Goal: Task Accomplishment & Management: Use online tool/utility

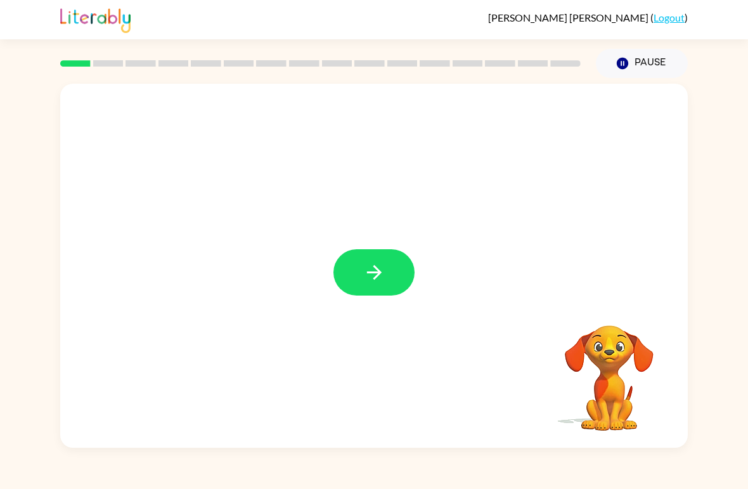
click at [403, 274] on button "button" at bounding box center [374, 272] width 81 height 46
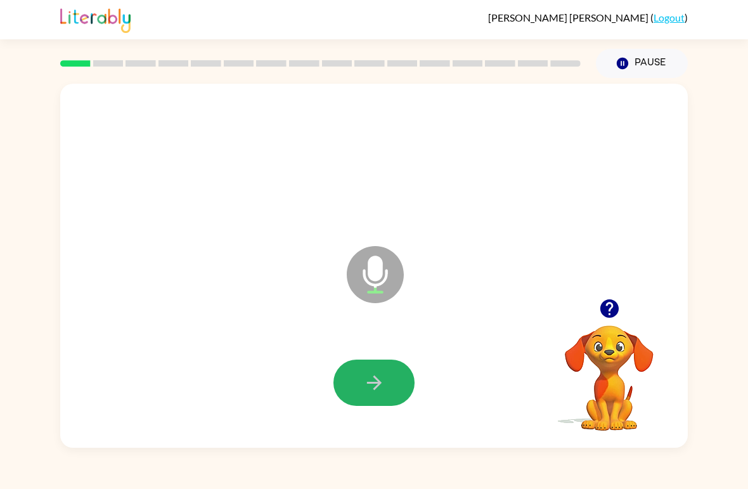
click at [367, 378] on icon "button" at bounding box center [374, 383] width 22 height 22
click at [349, 382] on button "button" at bounding box center [374, 383] width 81 height 46
click at [372, 379] on icon "button" at bounding box center [374, 383] width 22 height 22
click at [374, 388] on icon "button" at bounding box center [374, 383] width 22 height 22
click at [379, 364] on button "button" at bounding box center [374, 383] width 81 height 46
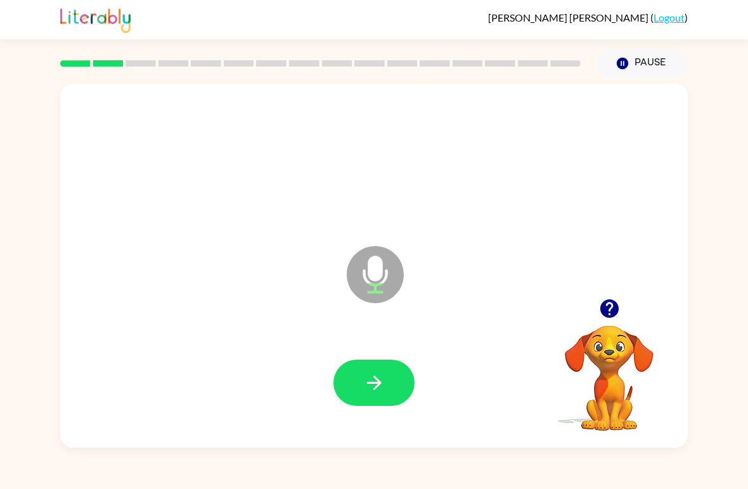
click at [365, 375] on icon "button" at bounding box center [374, 383] width 22 height 22
click at [346, 374] on button "button" at bounding box center [374, 383] width 81 height 46
click at [354, 375] on button "button" at bounding box center [374, 383] width 81 height 46
click at [361, 345] on div at bounding box center [374, 383] width 603 height 105
click at [372, 382] on icon "button" at bounding box center [374, 383] width 22 height 22
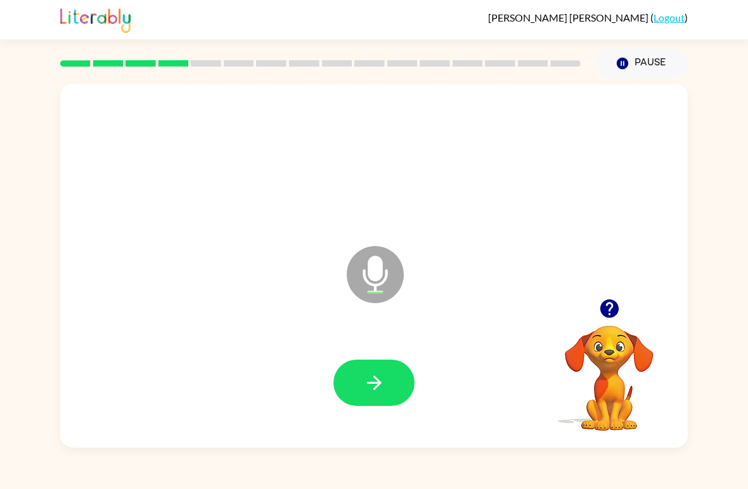
click at [376, 387] on icon "button" at bounding box center [374, 383] width 15 height 15
click at [373, 376] on icon "button" at bounding box center [374, 383] width 22 height 22
click at [384, 382] on icon "button" at bounding box center [374, 383] width 22 height 22
click at [372, 369] on button "button" at bounding box center [374, 383] width 81 height 46
click at [376, 389] on icon "button" at bounding box center [374, 383] width 15 height 15
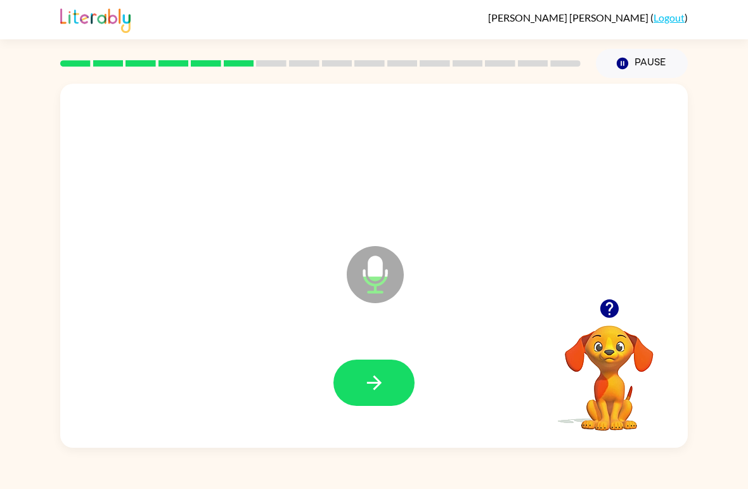
click at [374, 381] on icon "button" at bounding box center [374, 383] width 22 height 22
click at [372, 375] on icon "button" at bounding box center [374, 383] width 22 height 22
click at [373, 389] on icon "button" at bounding box center [374, 383] width 22 height 22
click at [384, 382] on icon "button" at bounding box center [374, 383] width 22 height 22
click at [383, 386] on icon "button" at bounding box center [374, 383] width 22 height 22
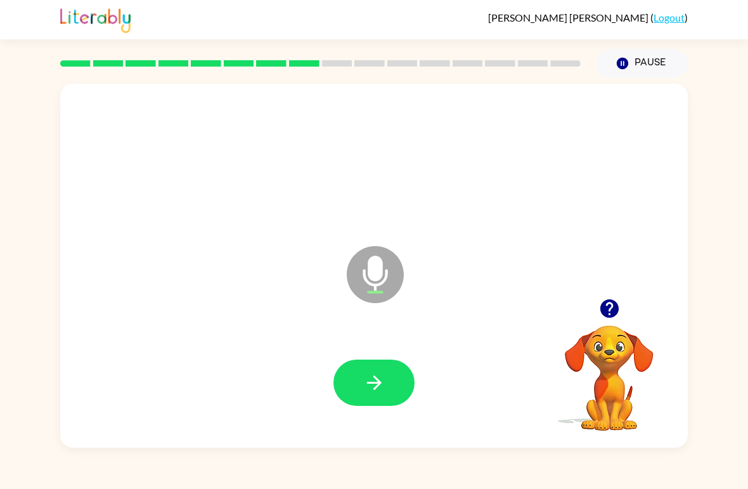
click at [370, 374] on icon "button" at bounding box center [374, 383] width 22 height 22
click at [379, 382] on icon "button" at bounding box center [374, 383] width 15 height 15
click at [375, 379] on icon "button" at bounding box center [374, 383] width 15 height 15
click at [369, 381] on icon "button" at bounding box center [374, 383] width 22 height 22
click at [362, 373] on button "button" at bounding box center [374, 383] width 81 height 46
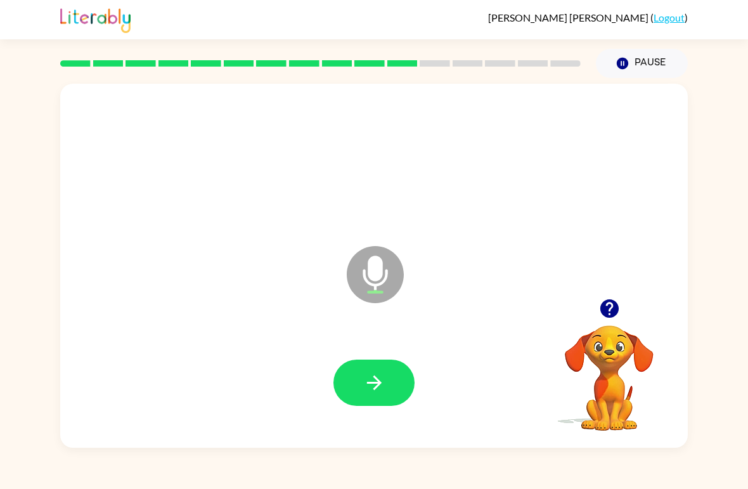
click at [379, 388] on icon "button" at bounding box center [374, 383] width 22 height 22
click at [387, 374] on button "button" at bounding box center [374, 383] width 81 height 46
click at [371, 388] on icon "button" at bounding box center [374, 383] width 22 height 22
click at [367, 402] on button "button" at bounding box center [374, 383] width 81 height 46
click at [386, 381] on button "button" at bounding box center [374, 383] width 81 height 46
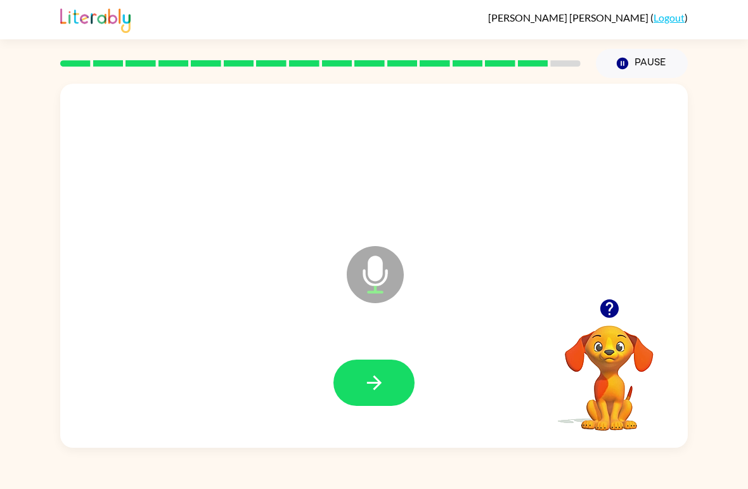
click at [356, 394] on button "button" at bounding box center [374, 383] width 81 height 46
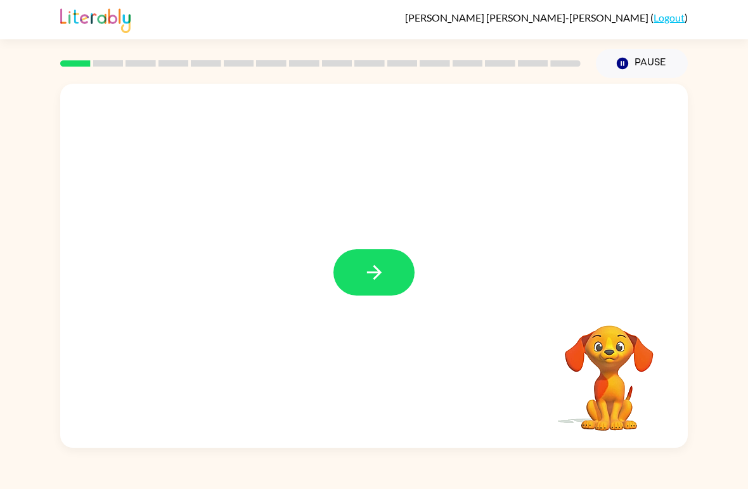
click at [377, 293] on button "button" at bounding box center [374, 272] width 81 height 46
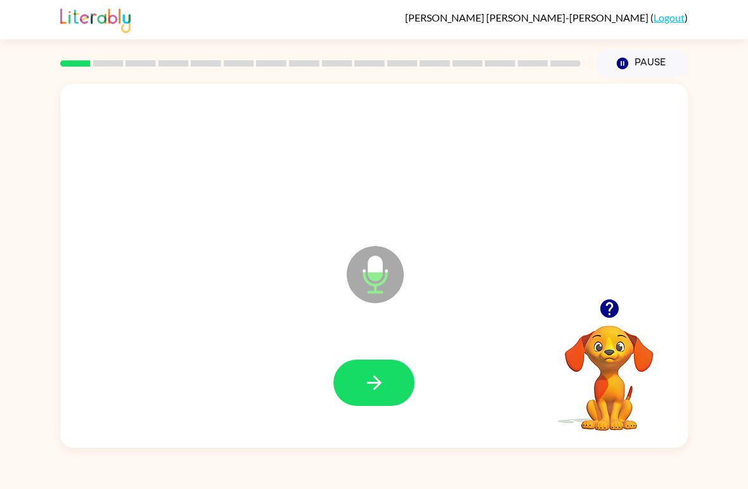
click at [363, 392] on icon "button" at bounding box center [374, 383] width 22 height 22
click at [385, 376] on icon "button" at bounding box center [374, 383] width 22 height 22
click at [359, 374] on button "button" at bounding box center [374, 383] width 81 height 46
click at [382, 377] on icon "button" at bounding box center [374, 383] width 22 height 22
click at [360, 379] on button "button" at bounding box center [374, 383] width 81 height 46
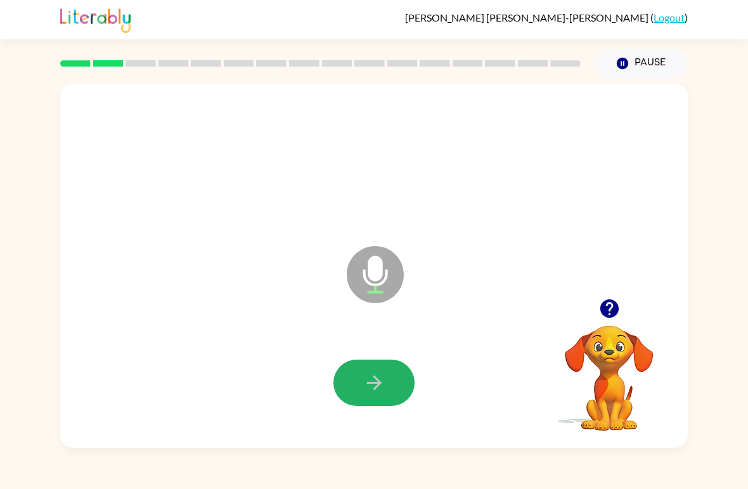
click at [378, 376] on icon "button" at bounding box center [374, 383] width 22 height 22
click at [369, 374] on icon "button" at bounding box center [374, 383] width 22 height 22
click at [372, 374] on icon "button" at bounding box center [374, 383] width 22 height 22
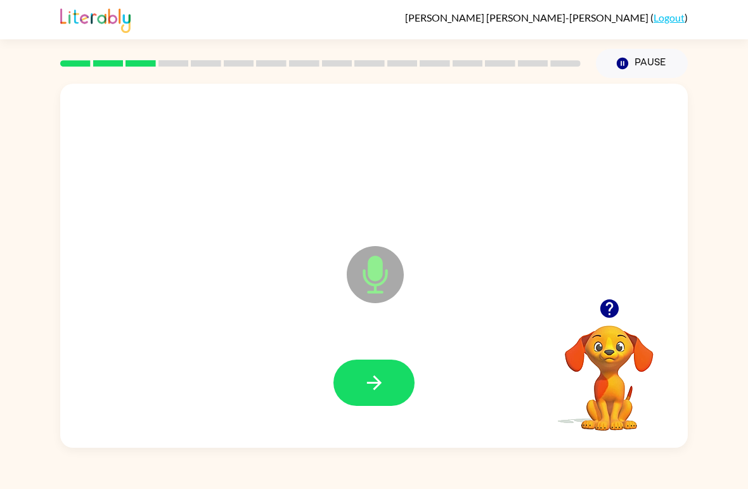
click at [381, 376] on icon "button" at bounding box center [374, 383] width 22 height 22
click at [381, 379] on icon "button" at bounding box center [374, 383] width 22 height 22
click at [384, 379] on icon "button" at bounding box center [374, 383] width 22 height 22
click at [361, 370] on button "button" at bounding box center [374, 383] width 81 height 46
click at [372, 372] on icon "button" at bounding box center [374, 383] width 22 height 22
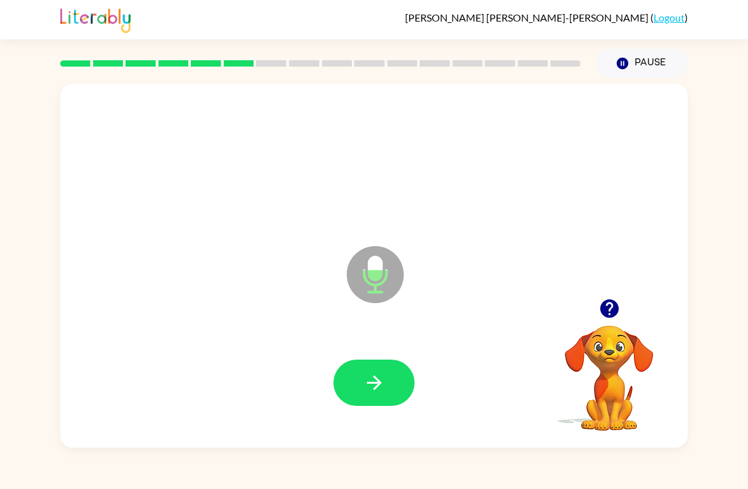
click at [372, 376] on icon "button" at bounding box center [374, 383] width 22 height 22
click at [374, 368] on button "button" at bounding box center [374, 383] width 81 height 46
click at [367, 381] on icon "button" at bounding box center [374, 383] width 22 height 22
click at [351, 399] on button "button" at bounding box center [374, 383] width 81 height 46
click at [375, 365] on button "button" at bounding box center [374, 383] width 81 height 46
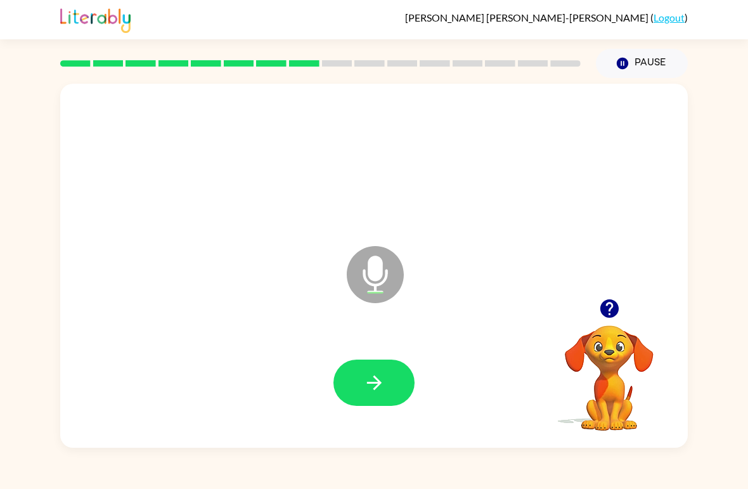
click at [365, 375] on icon "button" at bounding box center [374, 383] width 22 height 22
click at [369, 386] on icon "button" at bounding box center [374, 383] width 22 height 22
click at [376, 381] on icon "button" at bounding box center [374, 383] width 22 height 22
click at [377, 371] on button "button" at bounding box center [374, 383] width 81 height 46
click at [369, 375] on icon "button" at bounding box center [374, 383] width 22 height 22
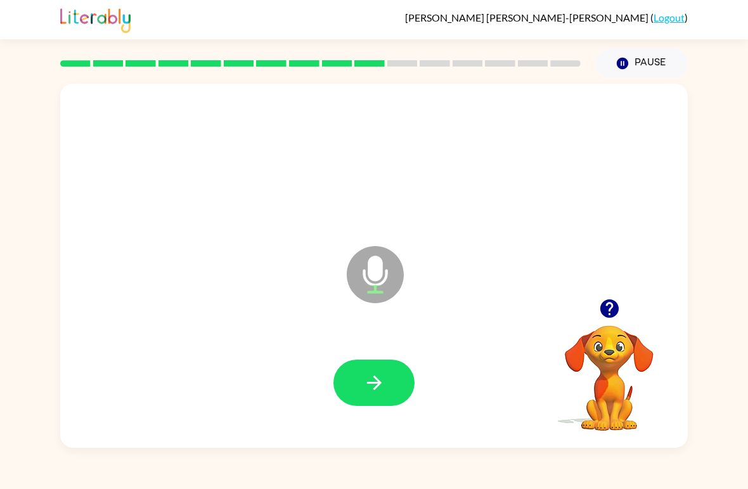
click at [353, 388] on button "button" at bounding box center [374, 383] width 81 height 46
click at [381, 388] on icon "button" at bounding box center [374, 383] width 22 height 22
click at [387, 389] on button "button" at bounding box center [374, 383] width 81 height 46
click at [367, 377] on icon "button" at bounding box center [374, 383] width 22 height 22
click at [370, 375] on icon "button" at bounding box center [374, 383] width 22 height 22
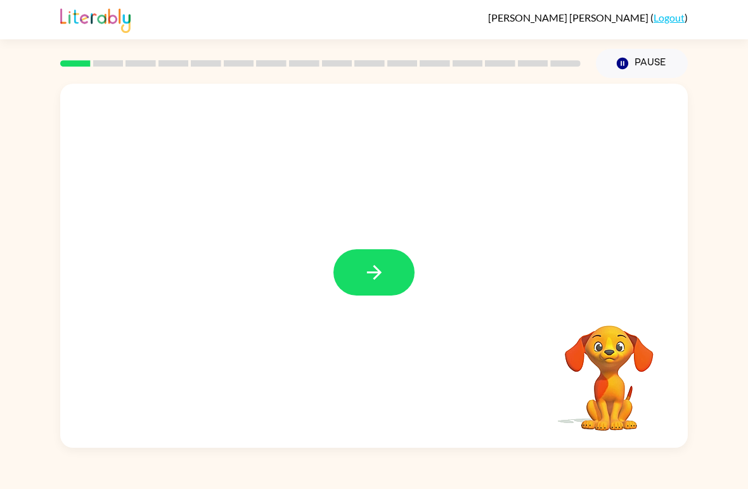
click at [428, 242] on div at bounding box center [374, 266] width 628 height 364
click at [370, 261] on icon "button" at bounding box center [374, 272] width 22 height 22
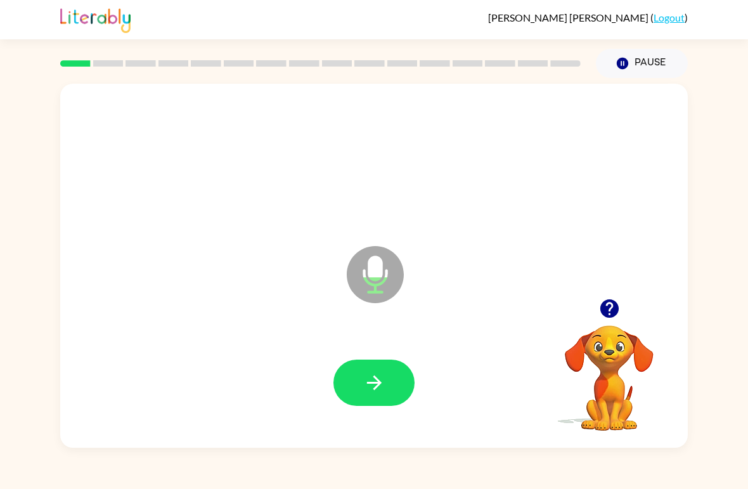
click at [376, 402] on button "button" at bounding box center [374, 383] width 81 height 46
click at [365, 384] on icon "button" at bounding box center [374, 383] width 22 height 22
click at [373, 384] on icon "button" at bounding box center [374, 383] width 15 height 15
click at [371, 365] on button "button" at bounding box center [374, 383] width 81 height 46
click at [387, 377] on button "button" at bounding box center [374, 383] width 81 height 46
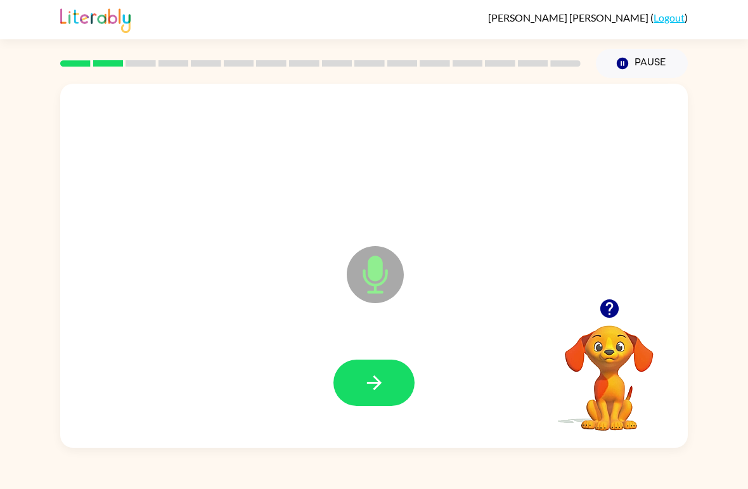
click at [351, 385] on button "button" at bounding box center [374, 383] width 81 height 46
click at [380, 402] on button "button" at bounding box center [374, 383] width 81 height 46
click at [368, 385] on icon "button" at bounding box center [374, 383] width 22 height 22
click at [364, 377] on icon "button" at bounding box center [374, 383] width 22 height 22
click at [366, 388] on icon "button" at bounding box center [374, 383] width 22 height 22
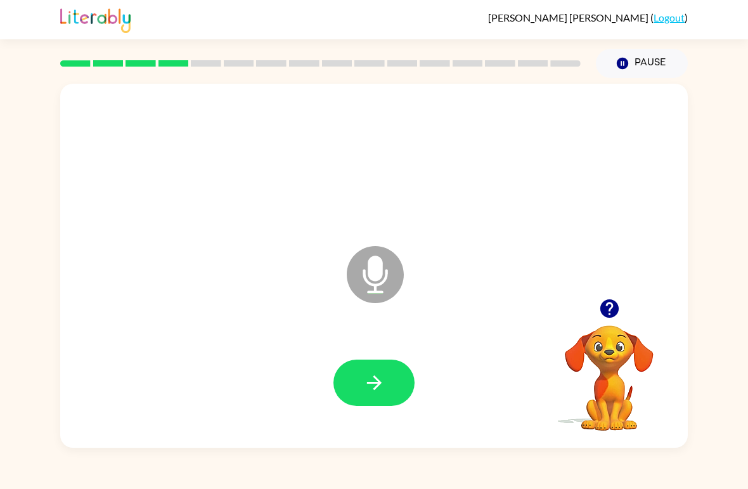
click at [372, 387] on icon "button" at bounding box center [374, 383] width 22 height 22
click at [360, 401] on button "button" at bounding box center [374, 383] width 81 height 46
click at [371, 394] on icon "button" at bounding box center [374, 383] width 22 height 22
click at [426, 358] on div at bounding box center [374, 383] width 603 height 105
click at [362, 371] on button "button" at bounding box center [374, 383] width 81 height 46
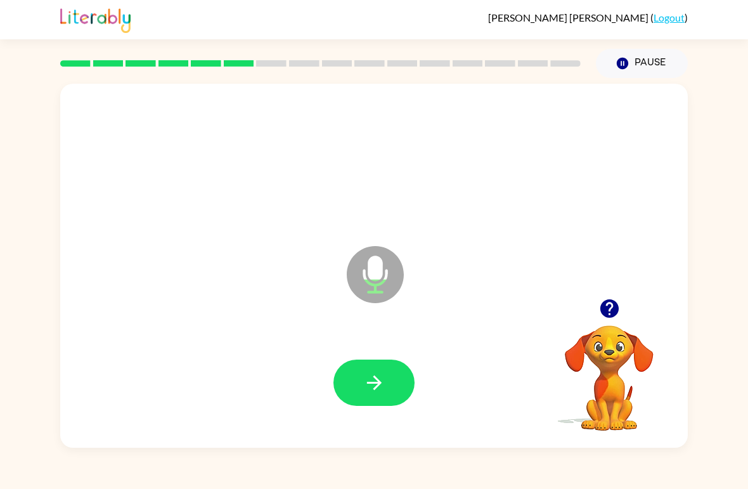
click at [376, 379] on icon "button" at bounding box center [374, 383] width 15 height 15
click at [360, 372] on button "button" at bounding box center [374, 383] width 81 height 46
click at [356, 367] on button "button" at bounding box center [374, 383] width 81 height 46
click at [369, 368] on button "button" at bounding box center [374, 383] width 81 height 46
click at [372, 396] on button "button" at bounding box center [374, 383] width 81 height 46
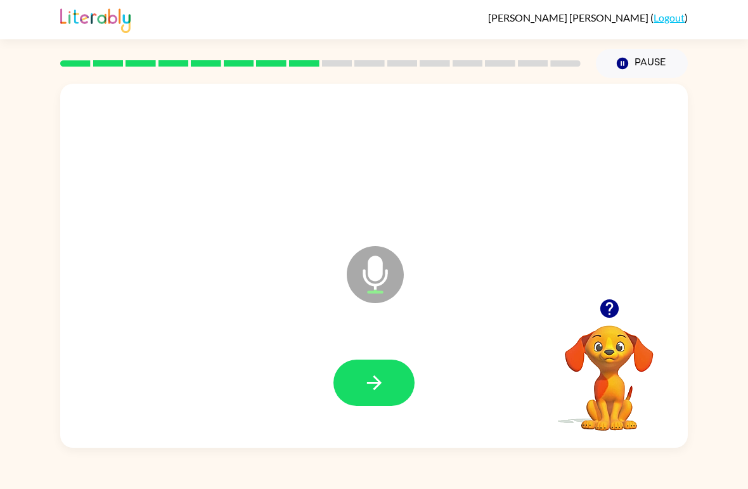
click at [410, 380] on button "button" at bounding box center [374, 383] width 81 height 46
click at [389, 379] on button "button" at bounding box center [374, 383] width 81 height 46
click at [375, 377] on icon "button" at bounding box center [374, 383] width 15 height 15
click at [388, 376] on button "button" at bounding box center [374, 383] width 81 height 46
click at [384, 399] on button "button" at bounding box center [374, 383] width 81 height 46
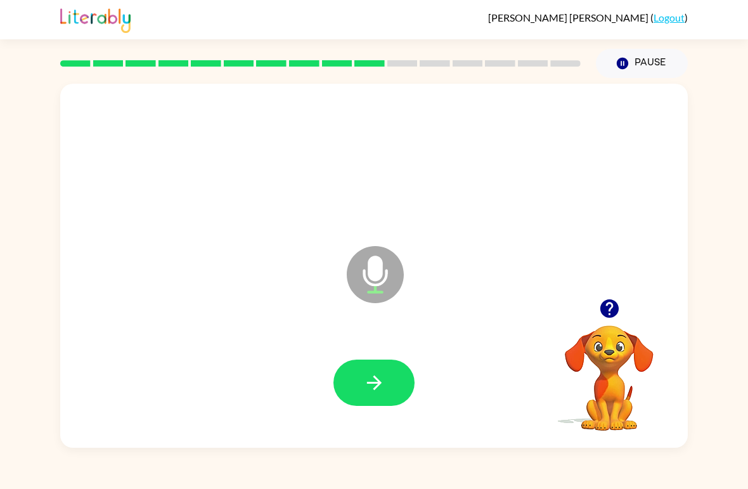
click at [408, 358] on div at bounding box center [374, 383] width 603 height 105
click at [376, 376] on icon "button" at bounding box center [374, 383] width 22 height 22
click at [365, 367] on button "button" at bounding box center [374, 383] width 81 height 46
click at [700, 457] on div "Santiago Trujillo-Martinez ( Logout ) Pause Pause Microphone The Microphone is …" at bounding box center [374, 244] width 748 height 489
click at [376, 387] on icon "button" at bounding box center [374, 383] width 15 height 15
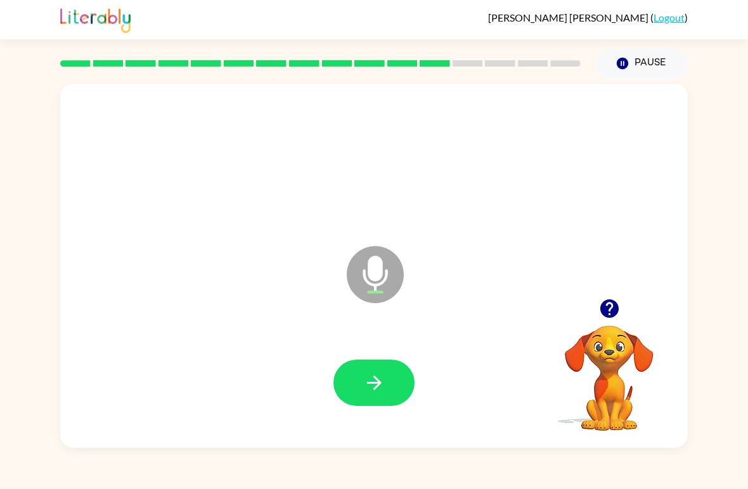
click at [382, 375] on icon "button" at bounding box center [374, 383] width 22 height 22
click at [377, 391] on icon "button" at bounding box center [374, 383] width 22 height 22
click at [349, 393] on button "button" at bounding box center [374, 383] width 81 height 46
click at [372, 376] on icon "button" at bounding box center [374, 383] width 22 height 22
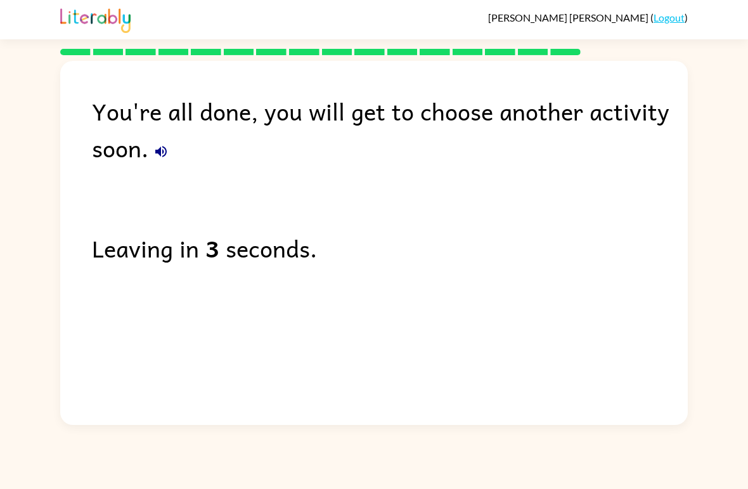
click at [672, 18] on link "Logout" at bounding box center [669, 17] width 31 height 12
